Goal: Find specific page/section: Find specific page/section

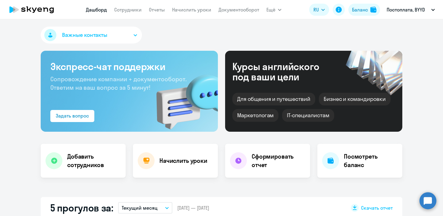
select select "30"
click at [138, 37] on button "Важные контакты" at bounding box center [91, 35] width 101 height 17
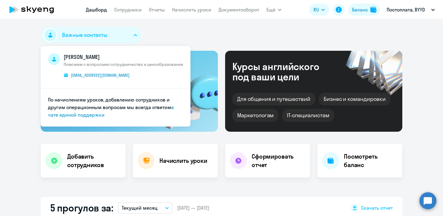
click at [31, 10] on icon at bounding box center [31, 9] width 53 height 15
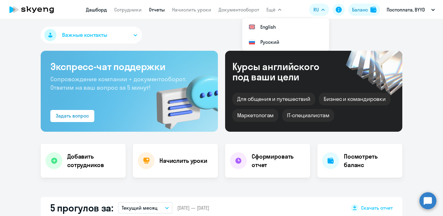
click at [158, 11] on link "Отчеты" at bounding box center [157, 10] width 16 height 6
